Goal: Contribute content

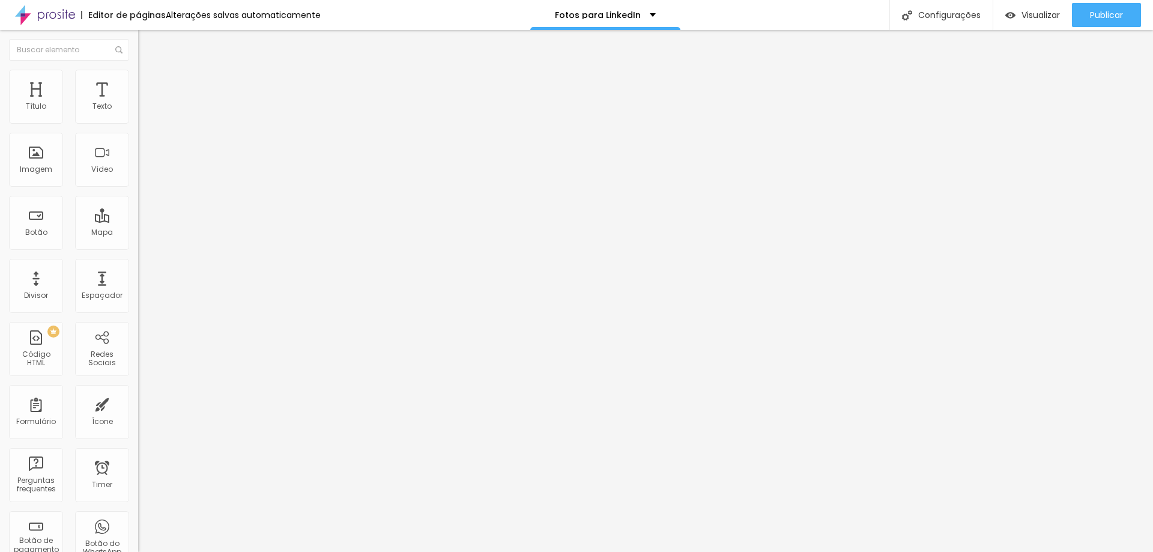
click at [138, 80] on li "Avançado" at bounding box center [207, 76] width 138 height 12
click at [138, 70] on li "Estilo" at bounding box center [207, 64] width 138 height 12
click at [143, 112] on icon "button" at bounding box center [146, 108] width 7 height 7
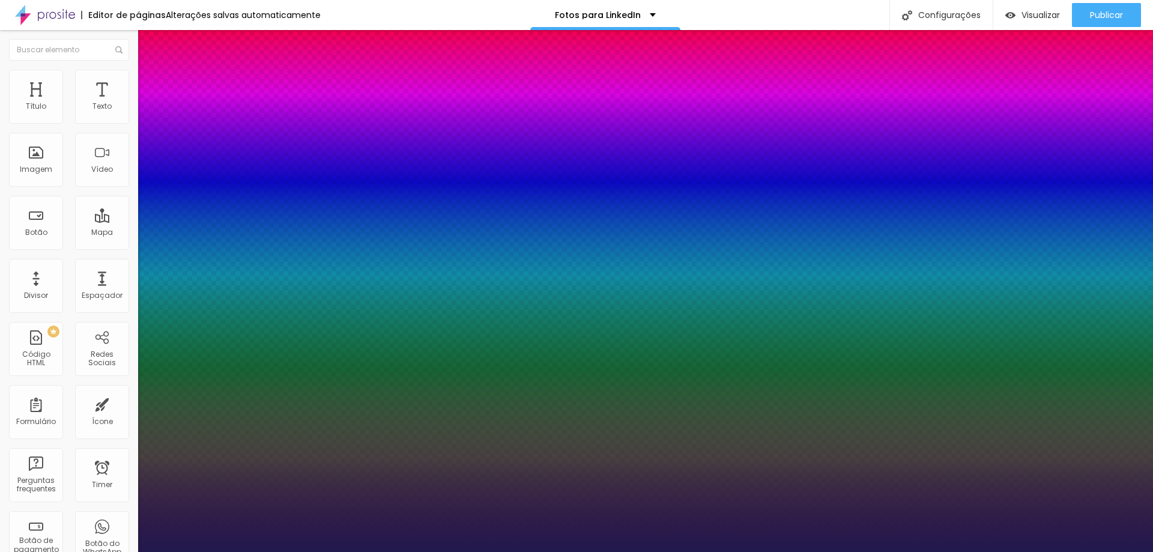
type input "1"
drag, startPoint x: 264, startPoint y: 206, endPoint x: 282, endPoint y: 206, distance: 18.0
drag, startPoint x: 258, startPoint y: 205, endPoint x: 309, endPoint y: 209, distance: 50.6
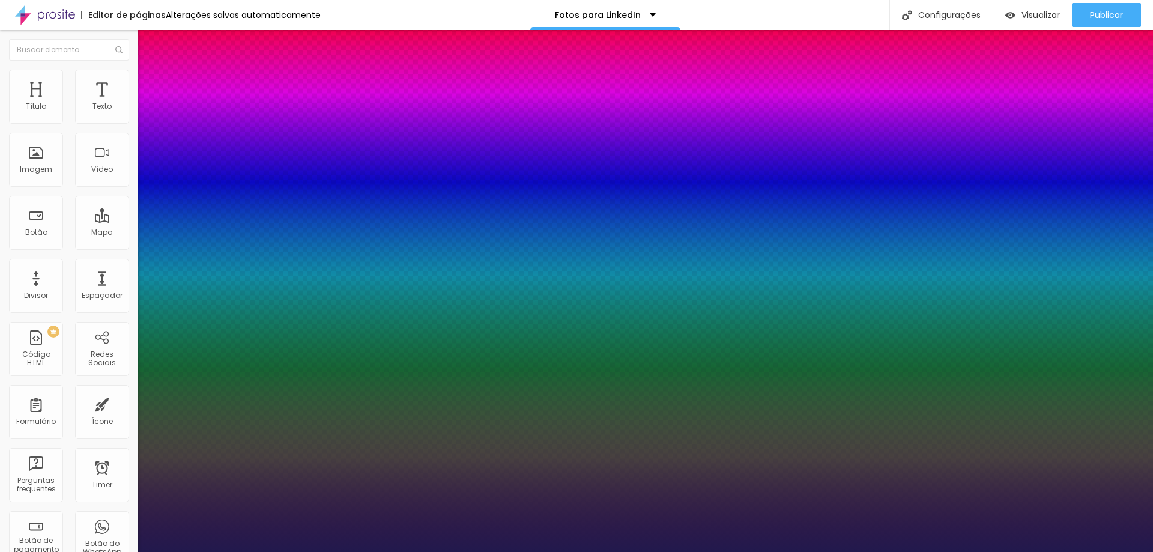
click at [309, 209] on body "Editor de páginas Alterações [PERSON_NAME] automaticamente Fotos para LinkedIn …" at bounding box center [576, 276] width 1153 height 552
type input "8"
type input "2"
type input "1"
type input "25"
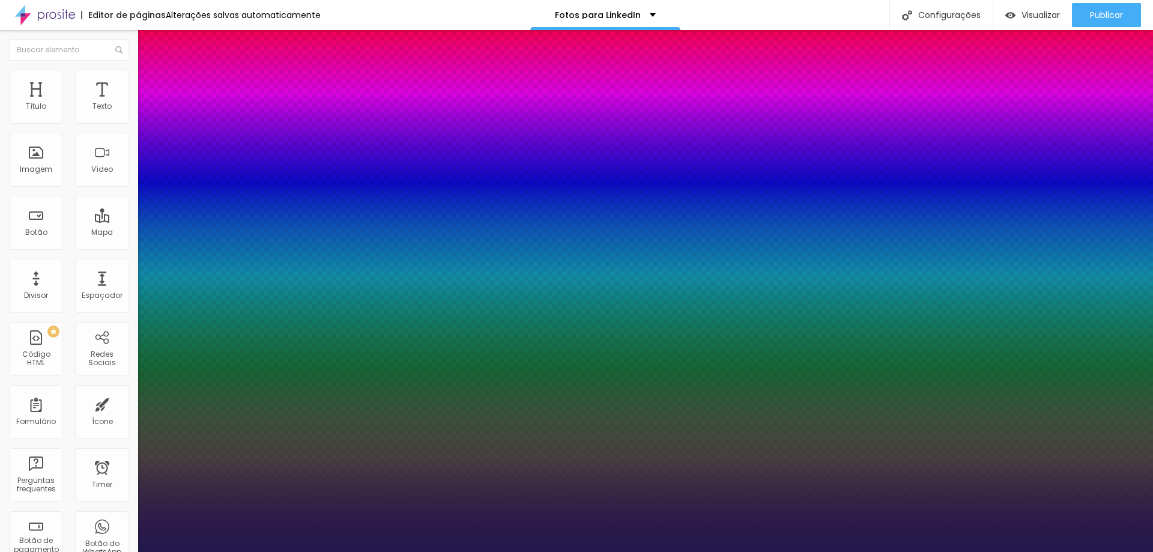
type input "25"
type input "1"
type input "25"
type input "1"
click at [830, 551] on div at bounding box center [576, 552] width 1153 height 0
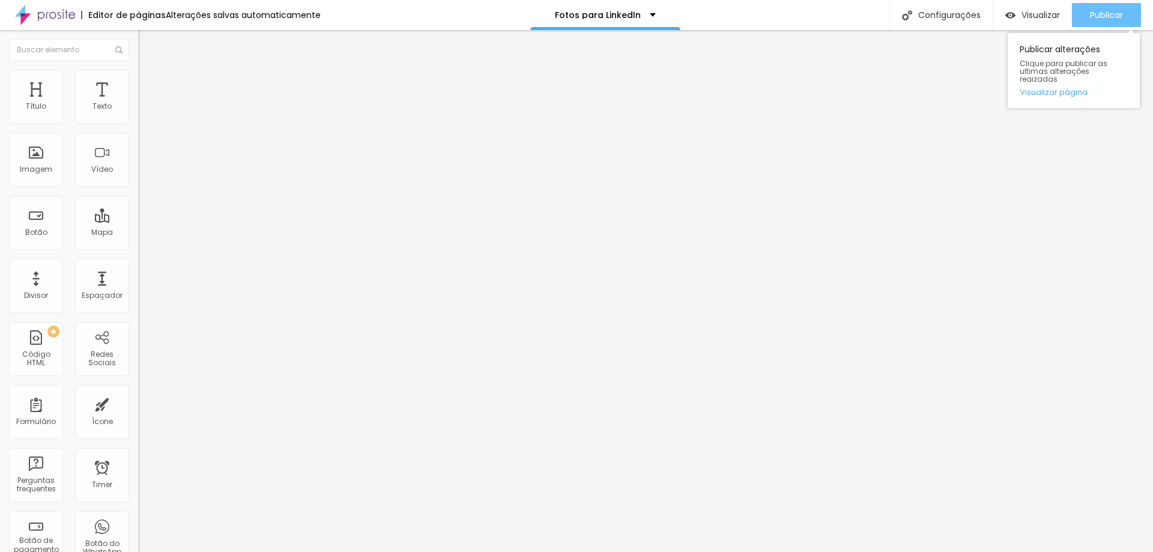
click at [1105, 15] on span "Publicar" at bounding box center [1106, 15] width 33 height 10
click at [1107, 17] on span "Publicar" at bounding box center [1106, 15] width 33 height 10
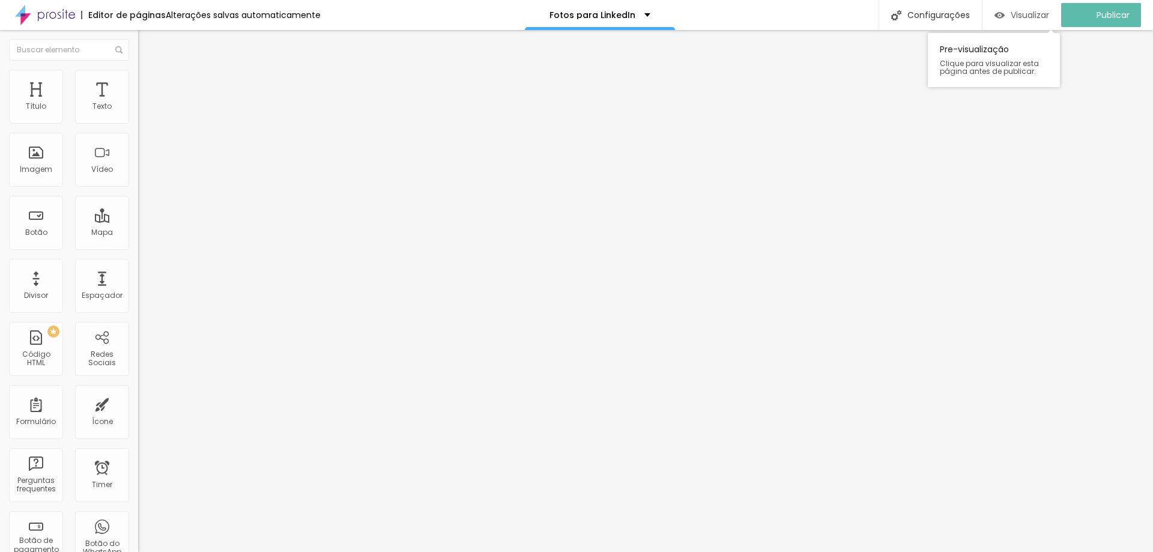
click at [1037, 12] on span "Visualizar" at bounding box center [1030, 15] width 38 height 10
click at [138, 38] on button "Editar Texto" at bounding box center [207, 44] width 138 height 28
click at [143, 112] on icon "button" at bounding box center [146, 108] width 7 height 7
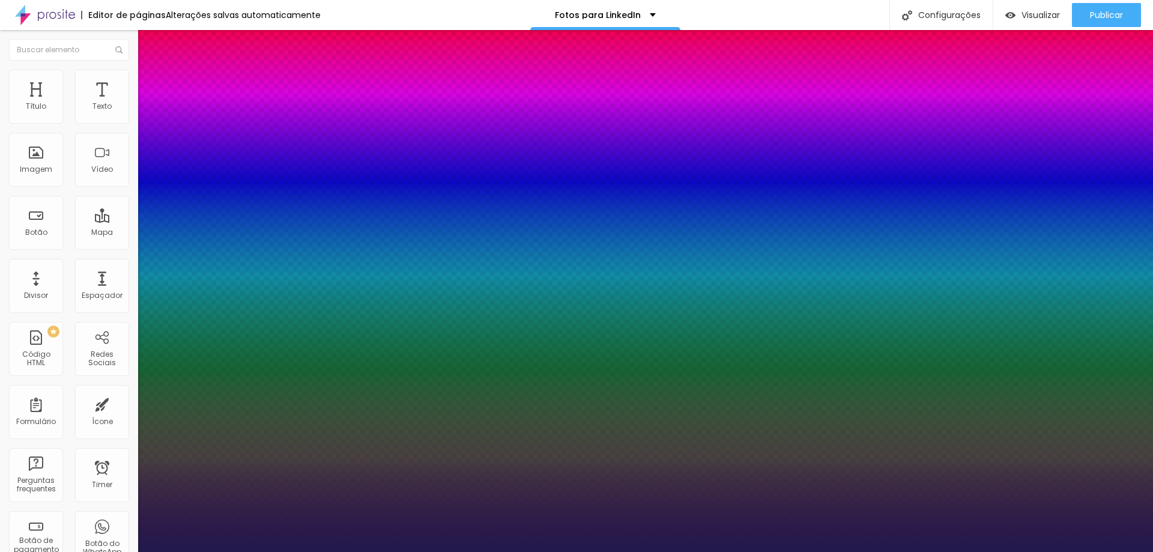
type input "1"
drag, startPoint x: 260, startPoint y: 204, endPoint x: 288, endPoint y: 204, distance: 28.2
type input "8"
type input "2"
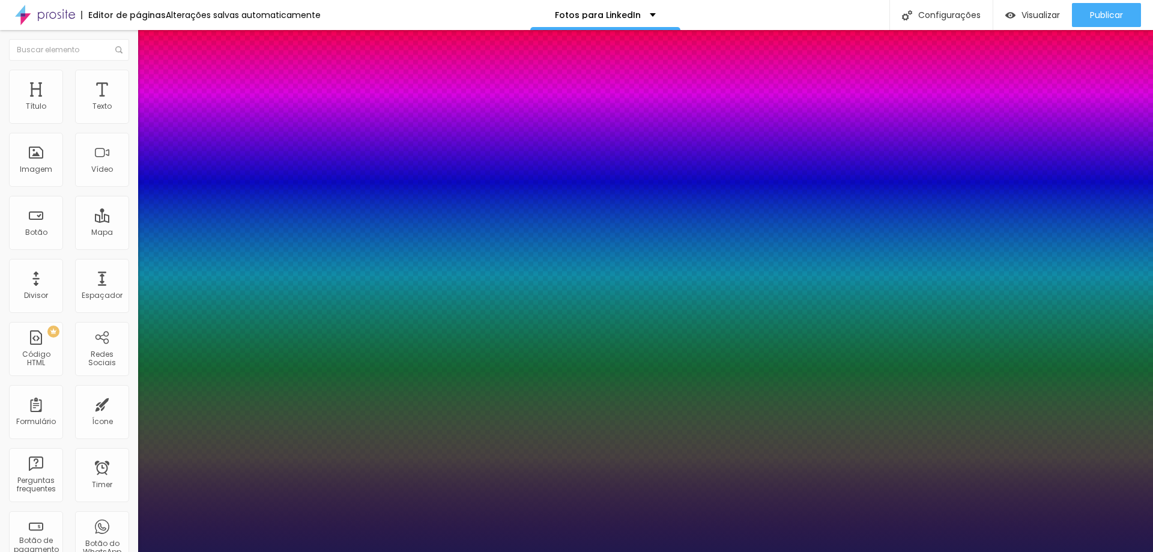
type input "1"
type input "8"
type input "1"
type input "25"
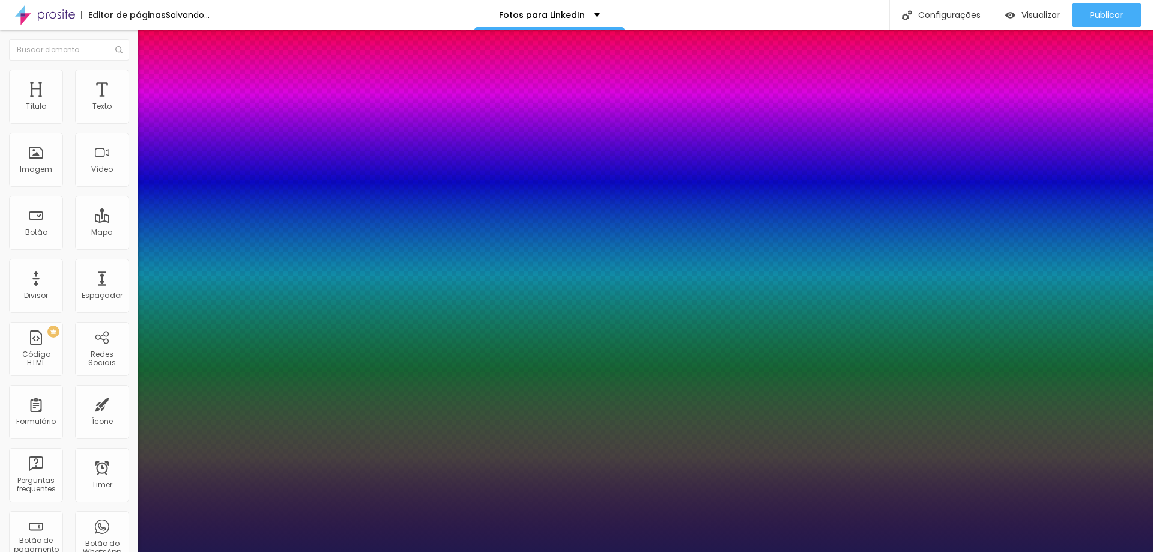
type input "1"
type input "25"
type input "1"
click at [837, 551] on div at bounding box center [576, 552] width 1153 height 0
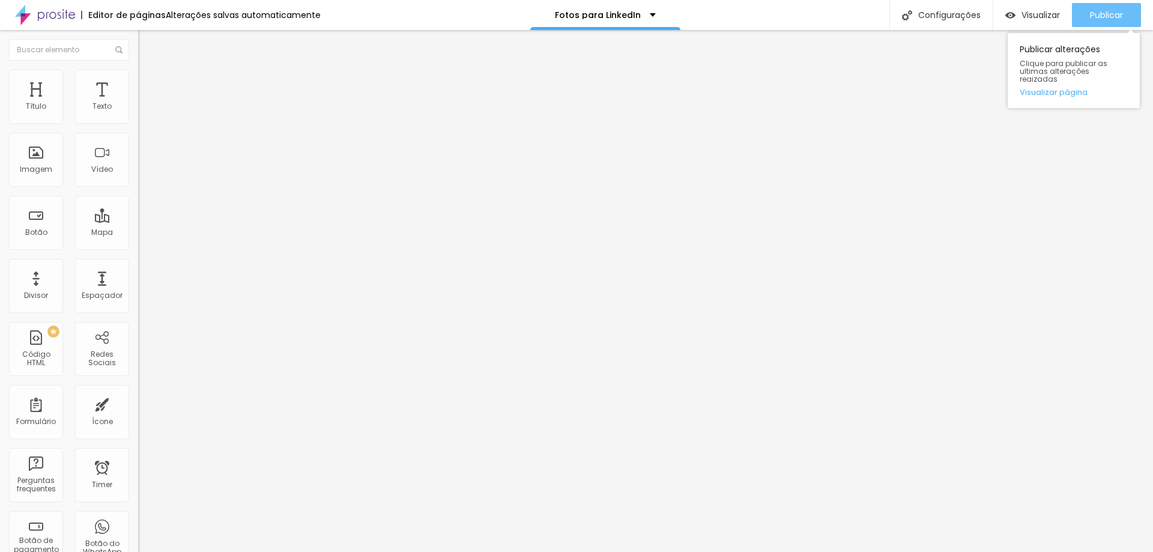
click at [1091, 15] on span "Publicar" at bounding box center [1106, 15] width 33 height 10
